Goal: Task Accomplishment & Management: Manage account settings

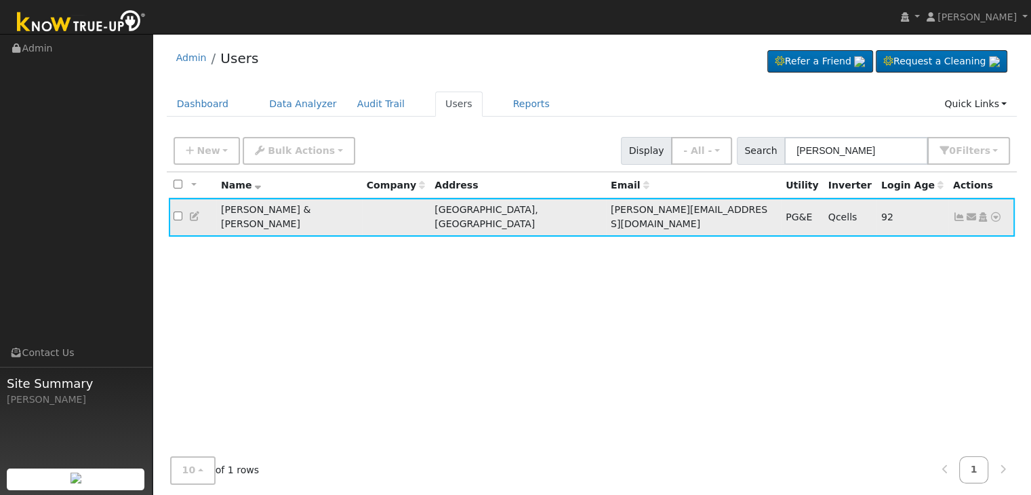
click at [954, 212] on icon at bounding box center [959, 216] width 12 height 9
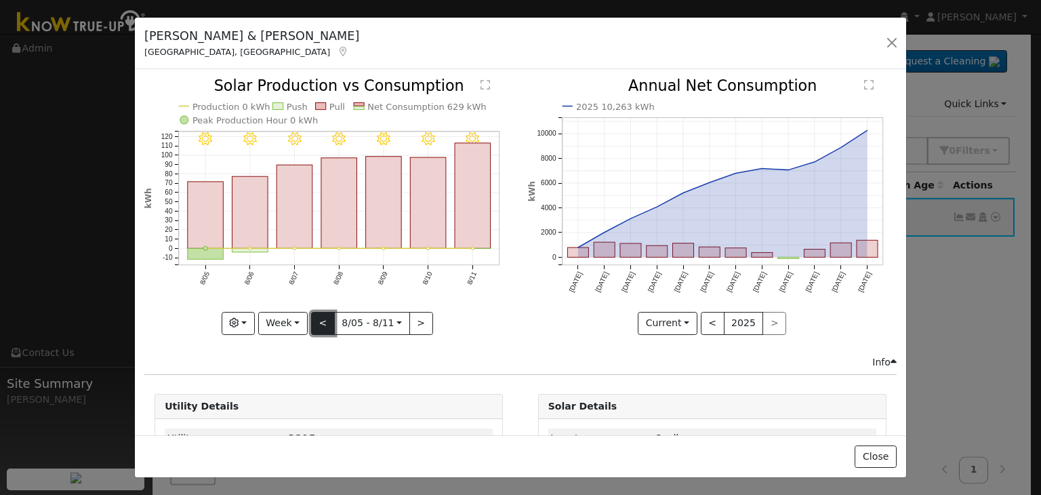
click at [321, 319] on button "<" at bounding box center [323, 323] width 24 height 23
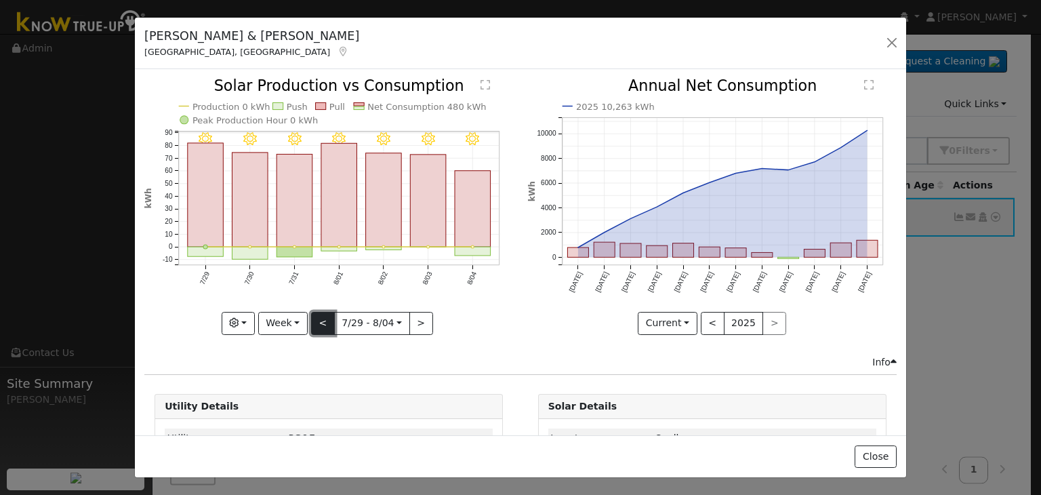
click at [321, 319] on button "<" at bounding box center [323, 323] width 24 height 23
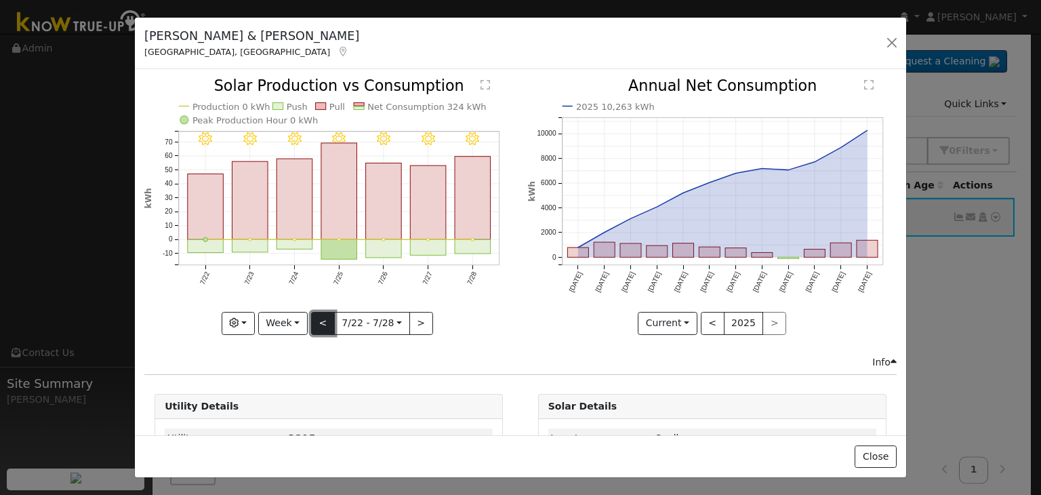
click at [321, 319] on button "<" at bounding box center [323, 323] width 24 height 23
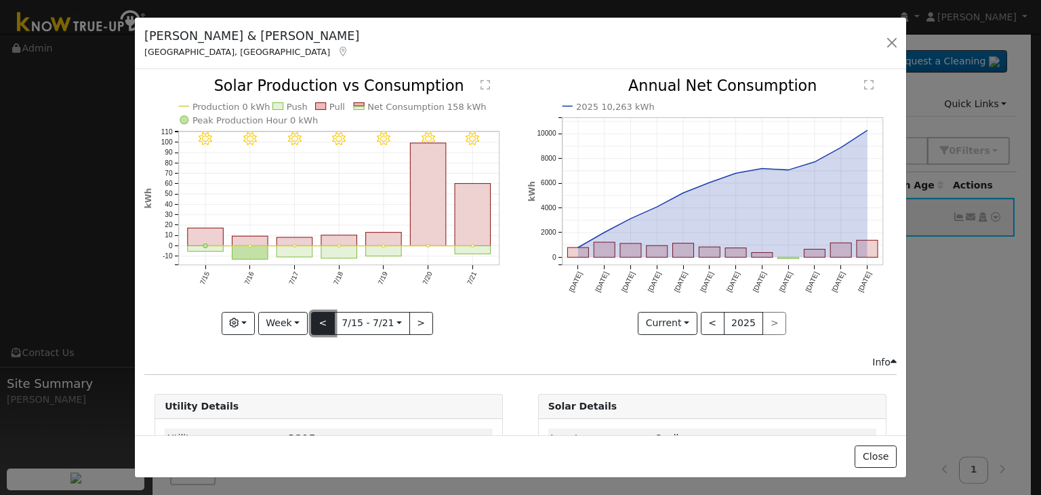
click at [316, 319] on button "<" at bounding box center [323, 323] width 24 height 23
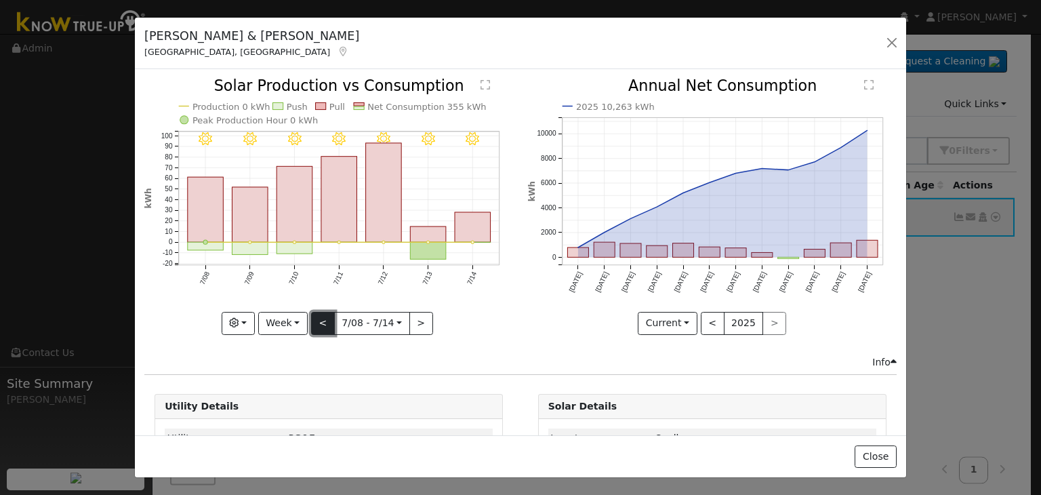
click at [316, 319] on button "<" at bounding box center [323, 323] width 24 height 23
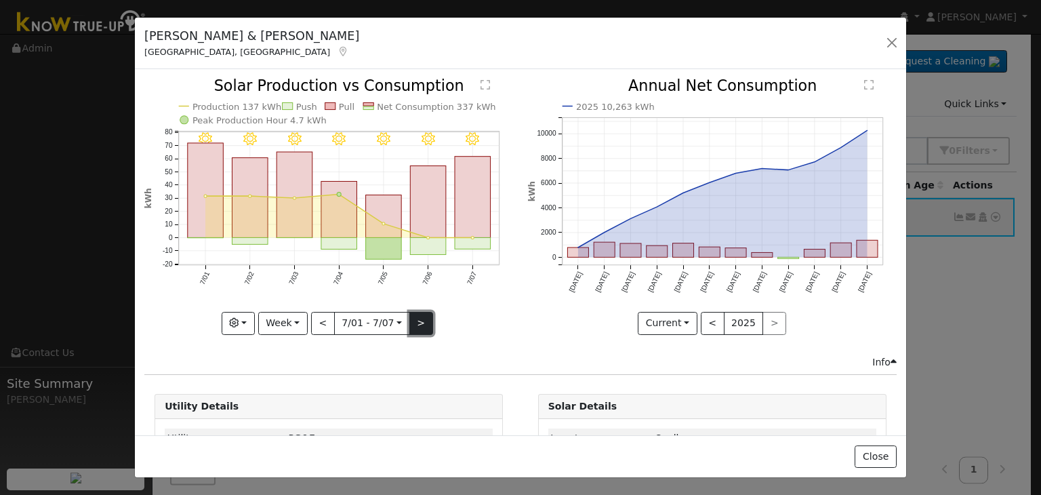
click at [416, 322] on button ">" at bounding box center [421, 323] width 24 height 23
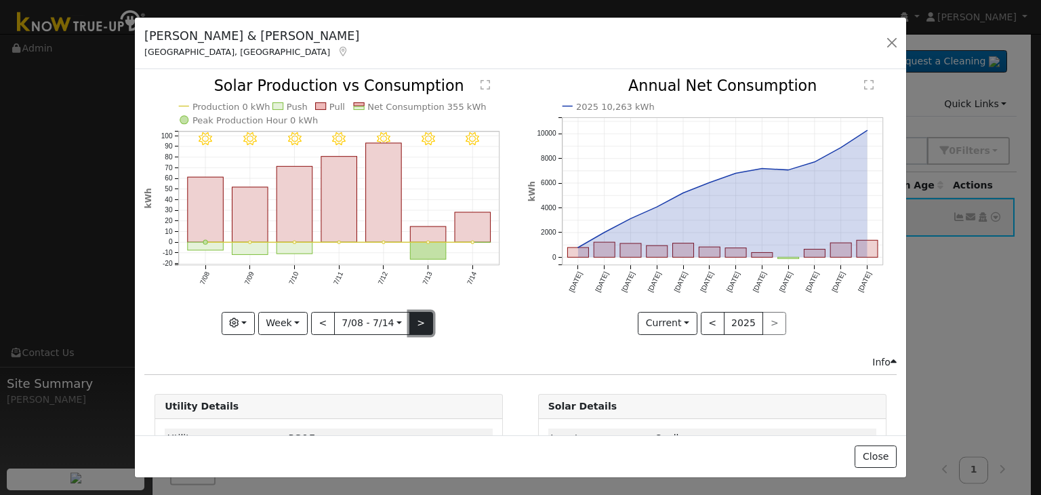
click at [414, 315] on button ">" at bounding box center [421, 323] width 24 height 23
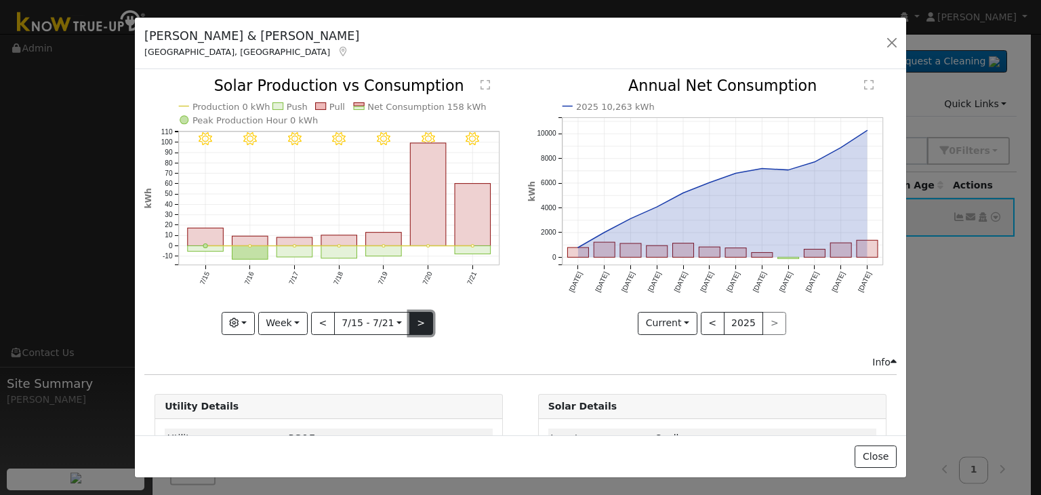
click at [414, 315] on button ">" at bounding box center [421, 323] width 24 height 23
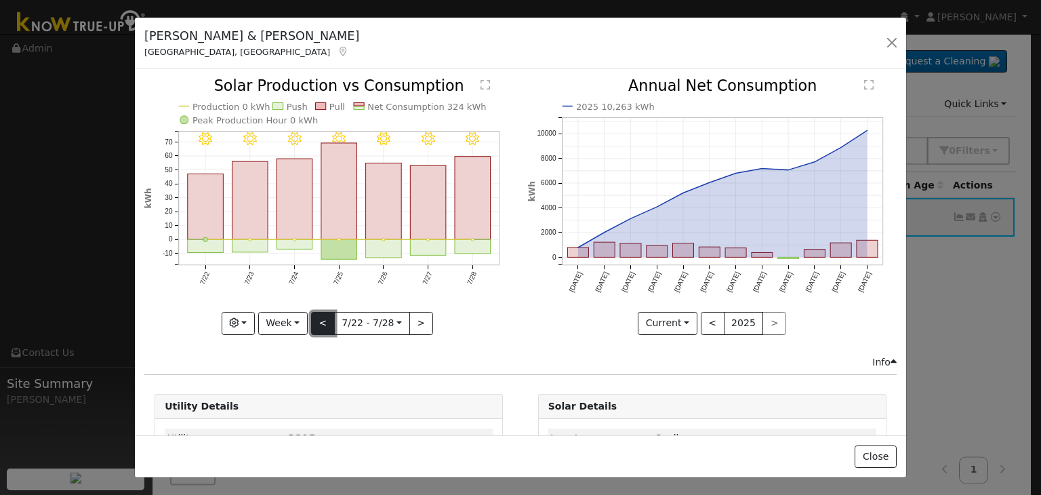
click at [328, 316] on button "<" at bounding box center [323, 323] width 24 height 23
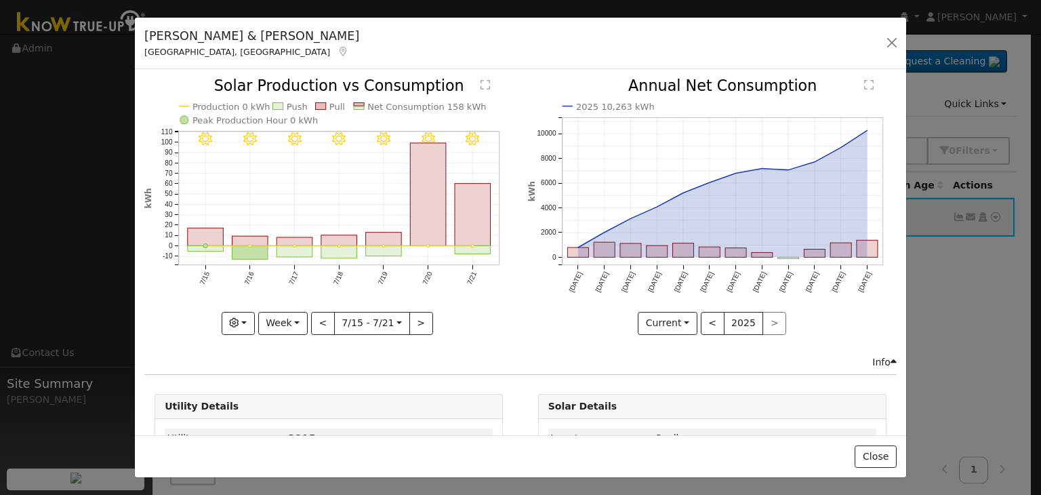
click at [316, 319] on div "7/21 - Clear 7/20 - Clear 7/19 - Clear 7/18 - Clear 7/17 - Clear 7/16 - Clear 7…" at bounding box center [328, 207] width 369 height 256
click at [316, 319] on button "<" at bounding box center [323, 323] width 24 height 23
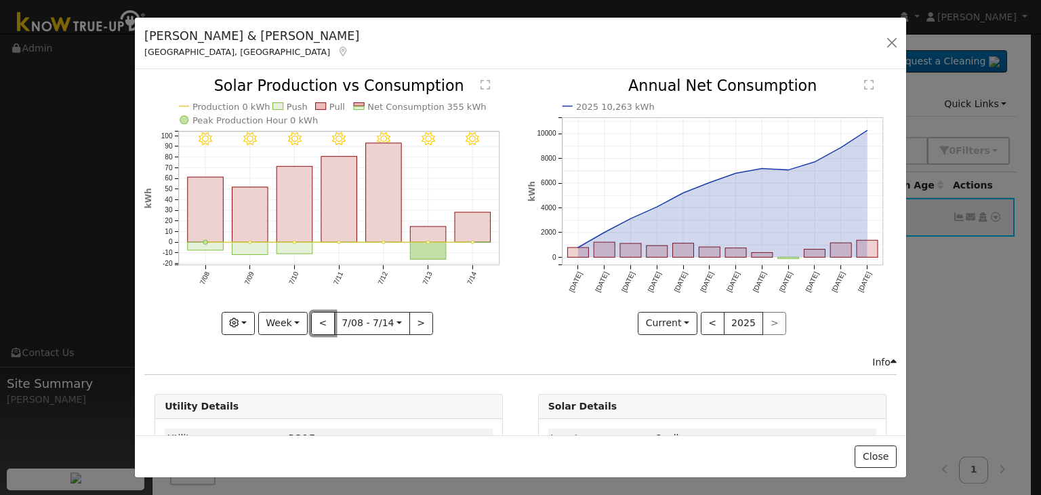
click at [316, 319] on button "<" at bounding box center [323, 323] width 24 height 23
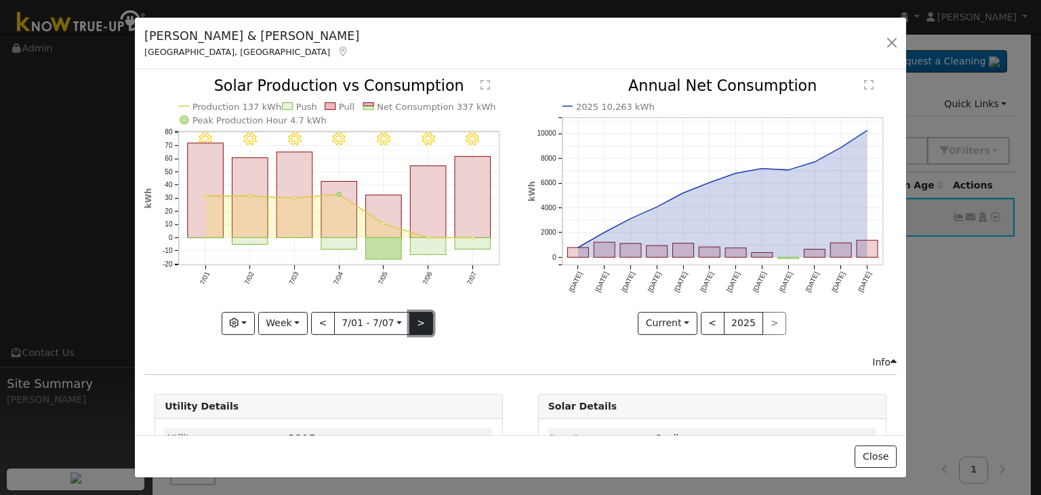
click at [417, 327] on button ">" at bounding box center [421, 323] width 24 height 23
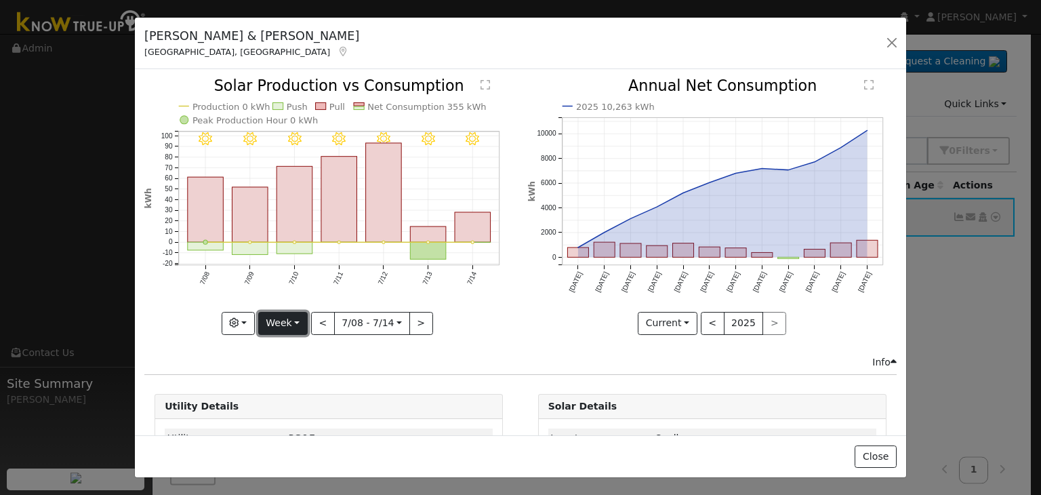
click at [279, 324] on button "Week" at bounding box center [282, 323] width 49 height 23
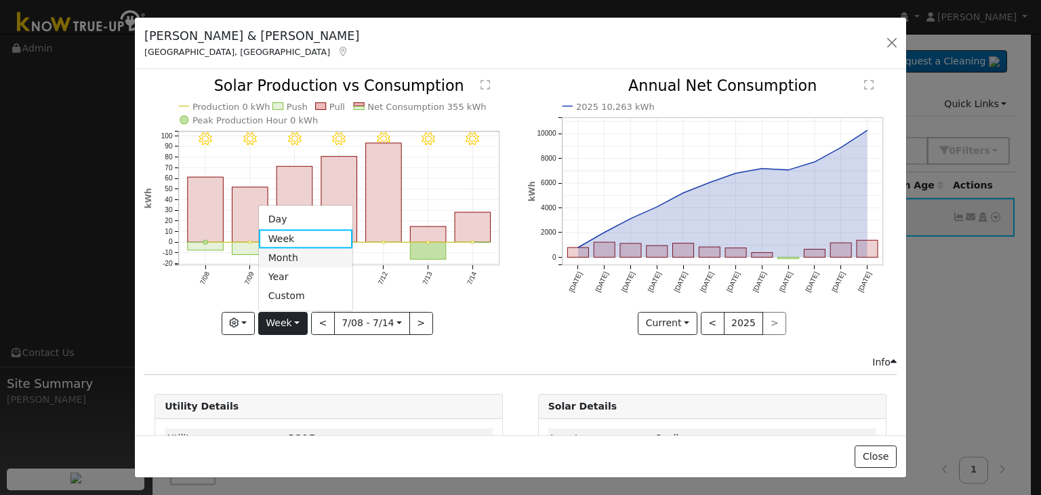
click at [287, 255] on link "Month" at bounding box center [306, 258] width 94 height 19
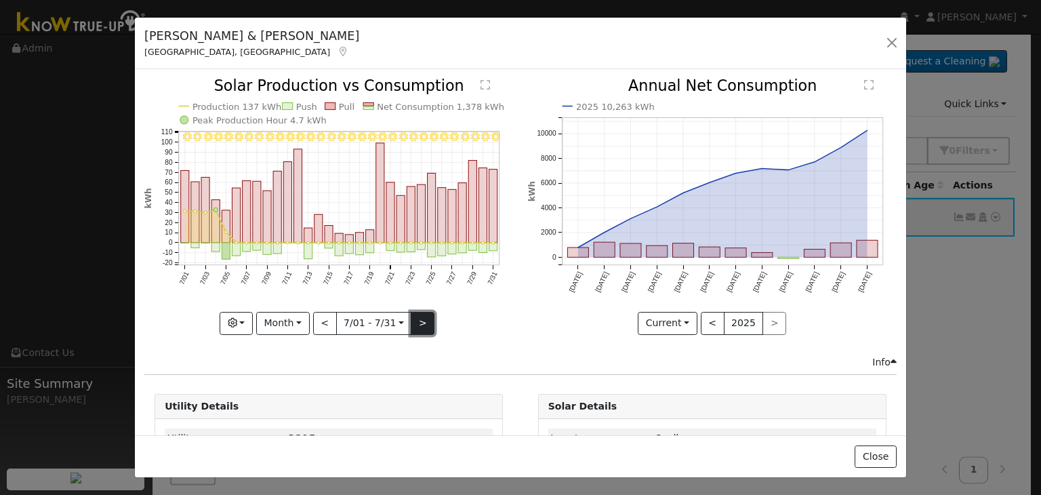
click at [420, 319] on button ">" at bounding box center [423, 323] width 24 height 23
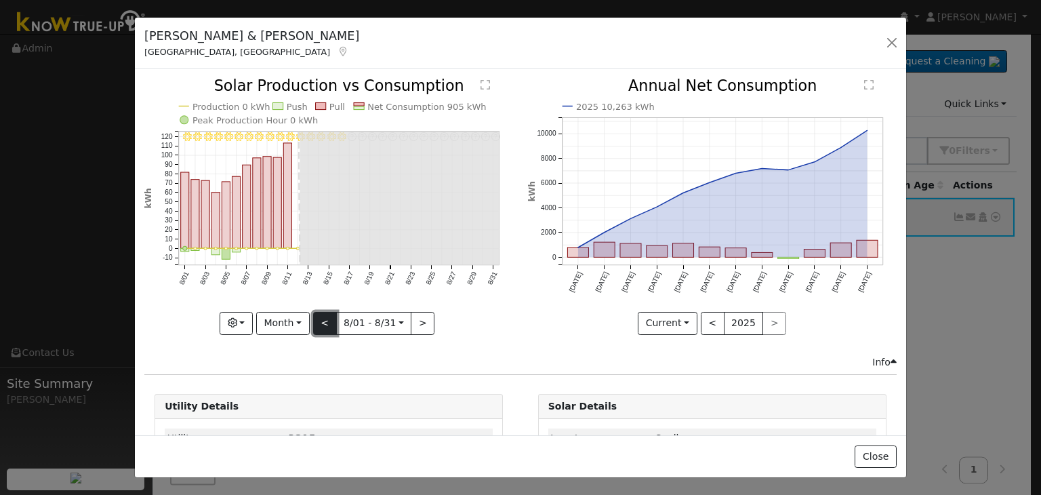
click at [327, 313] on button "<" at bounding box center [325, 323] width 24 height 23
type input "[DATE]"
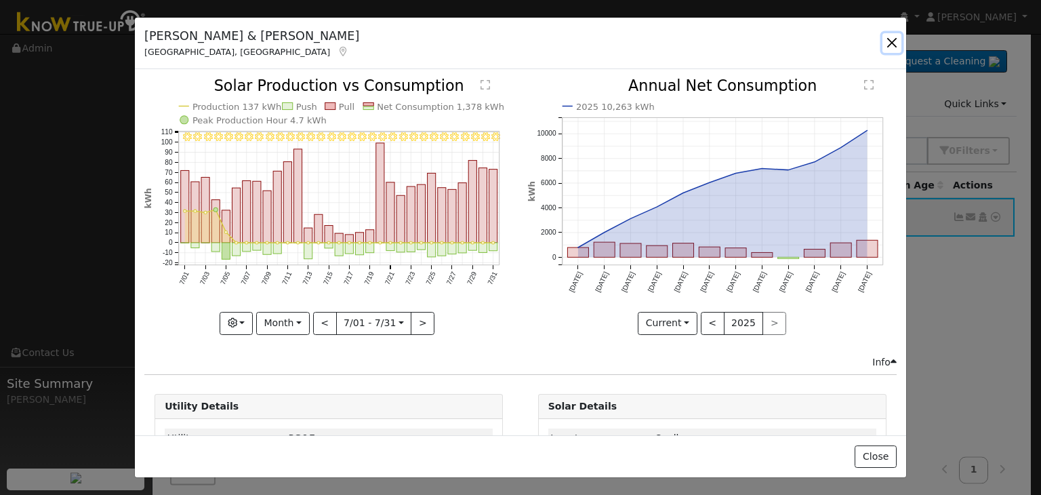
click at [888, 41] on button "button" at bounding box center [892, 42] width 19 height 19
